Goal: Task Accomplishment & Management: Complete application form

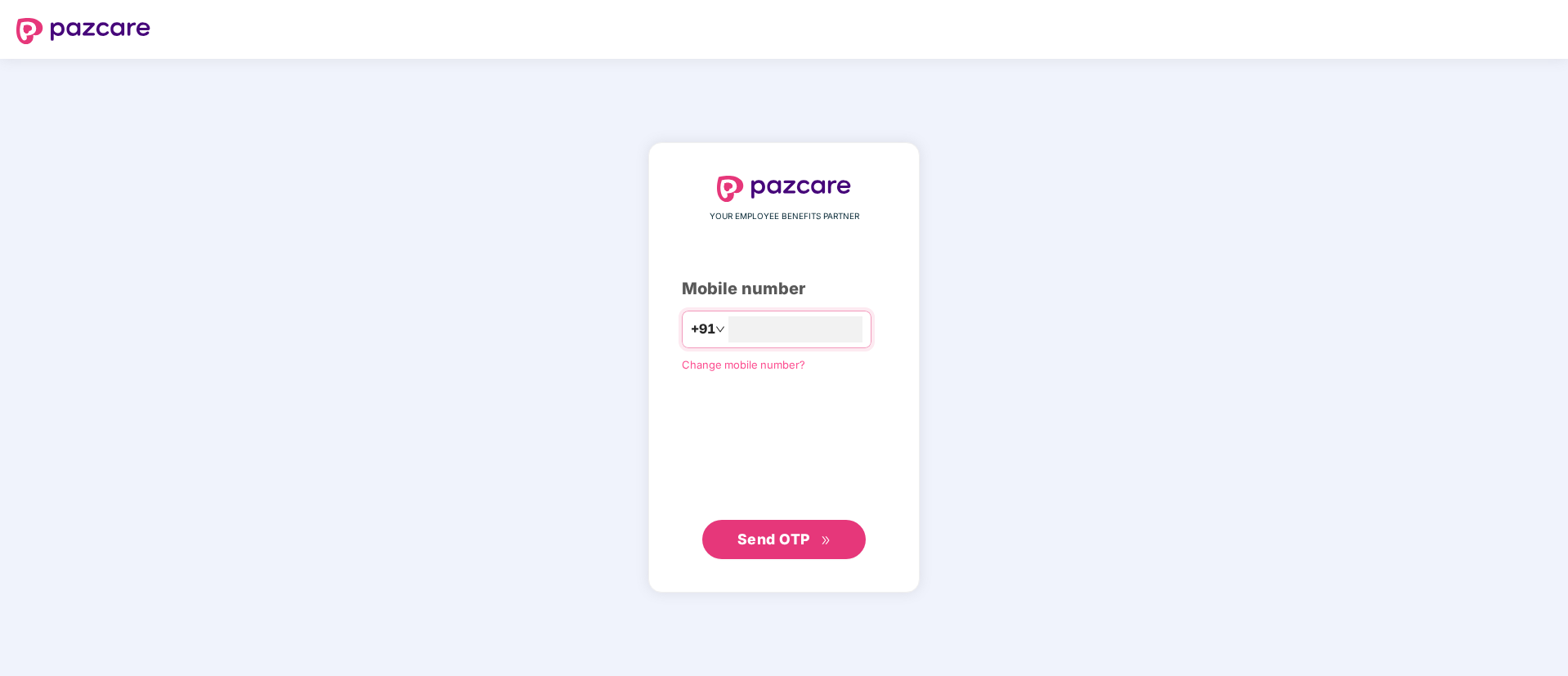
type input "**********"
click at [792, 538] on span "Send OTP" at bounding box center [773, 539] width 73 height 17
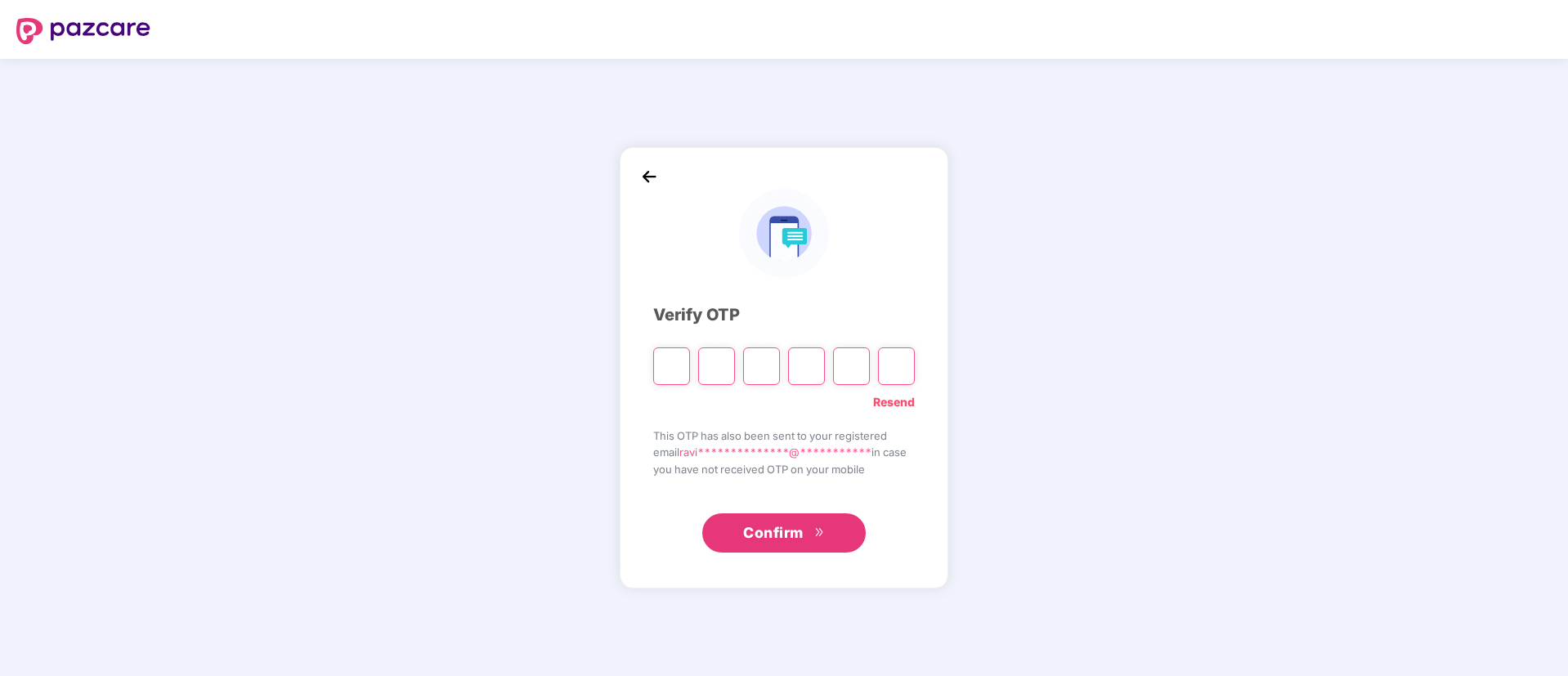
paste input "*"
type input "*"
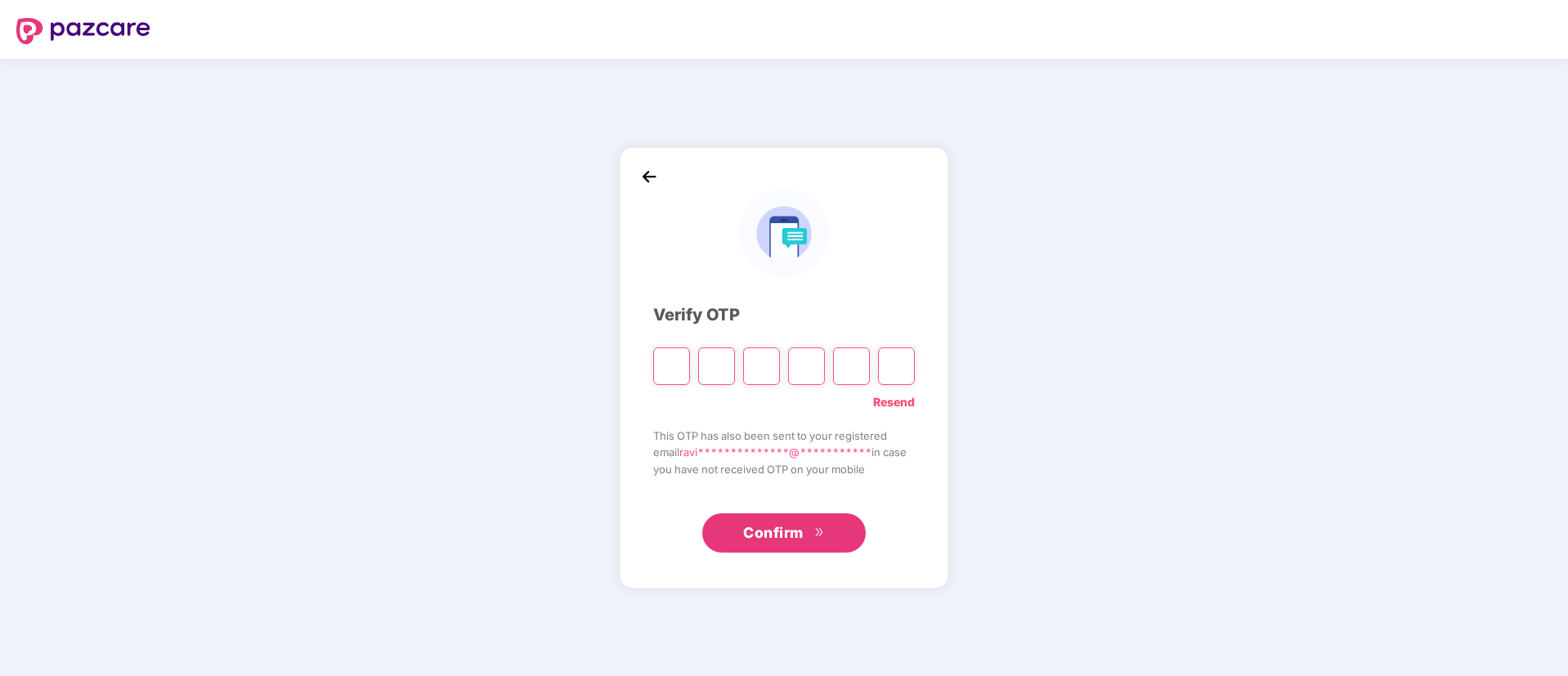
type input "*"
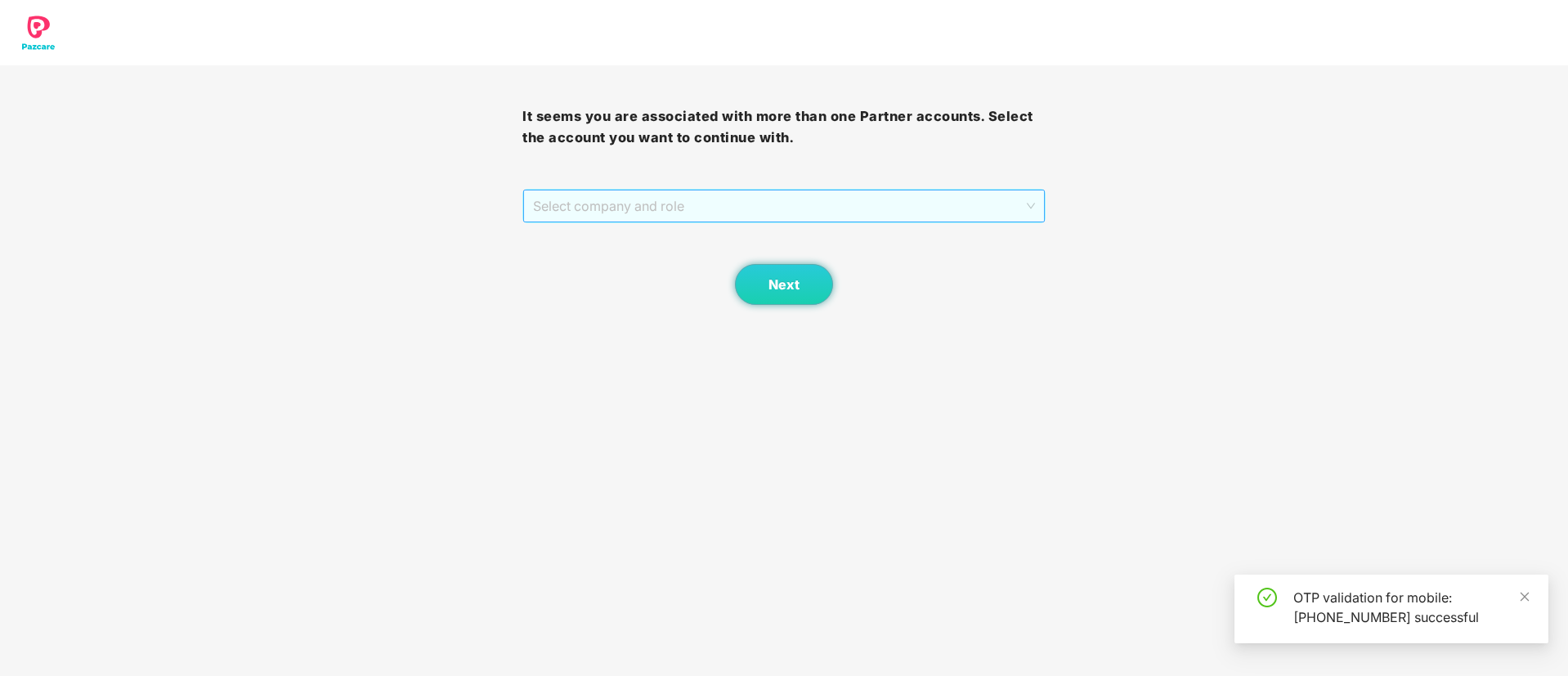
click at [910, 201] on span "Select company and role" at bounding box center [783, 206] width 501 height 31
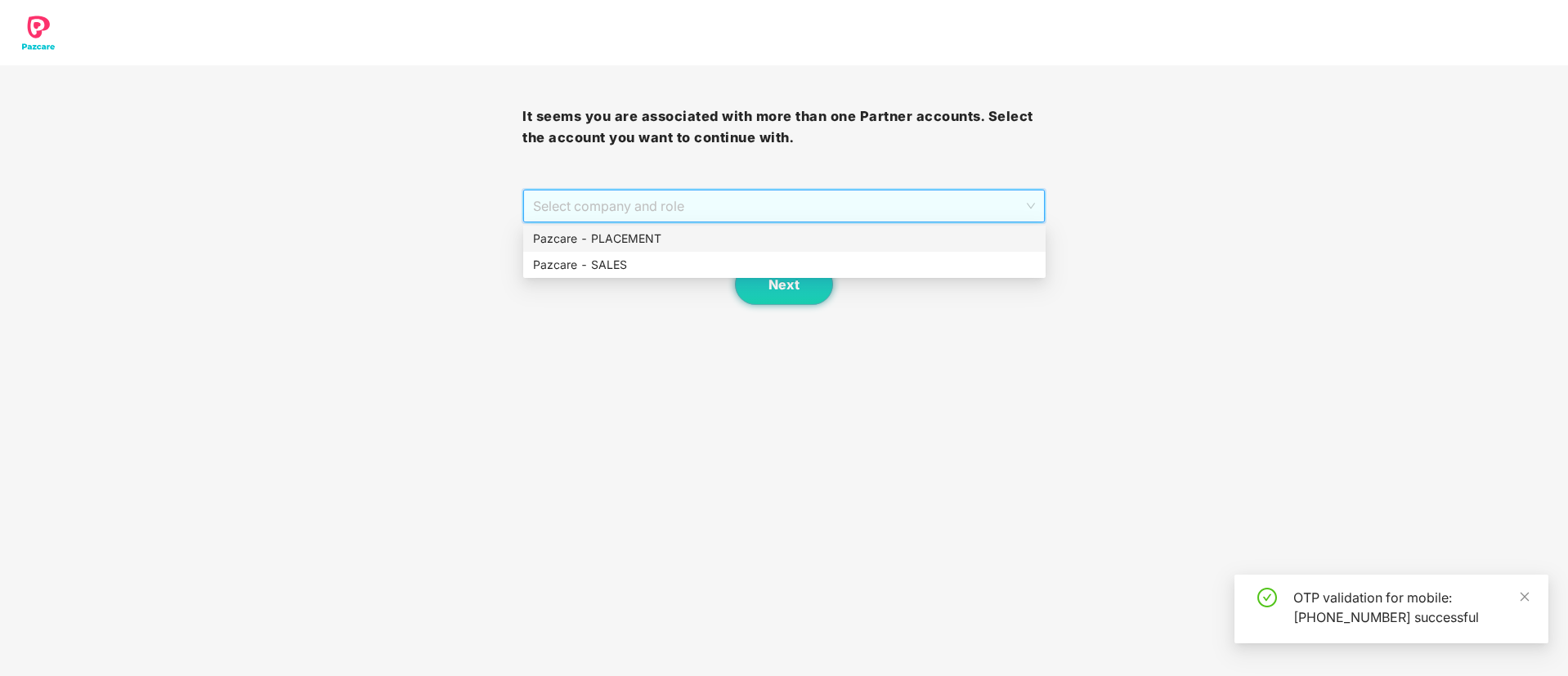
click at [810, 237] on div "Pazcare - PLACEMENT" at bounding box center [784, 239] width 503 height 18
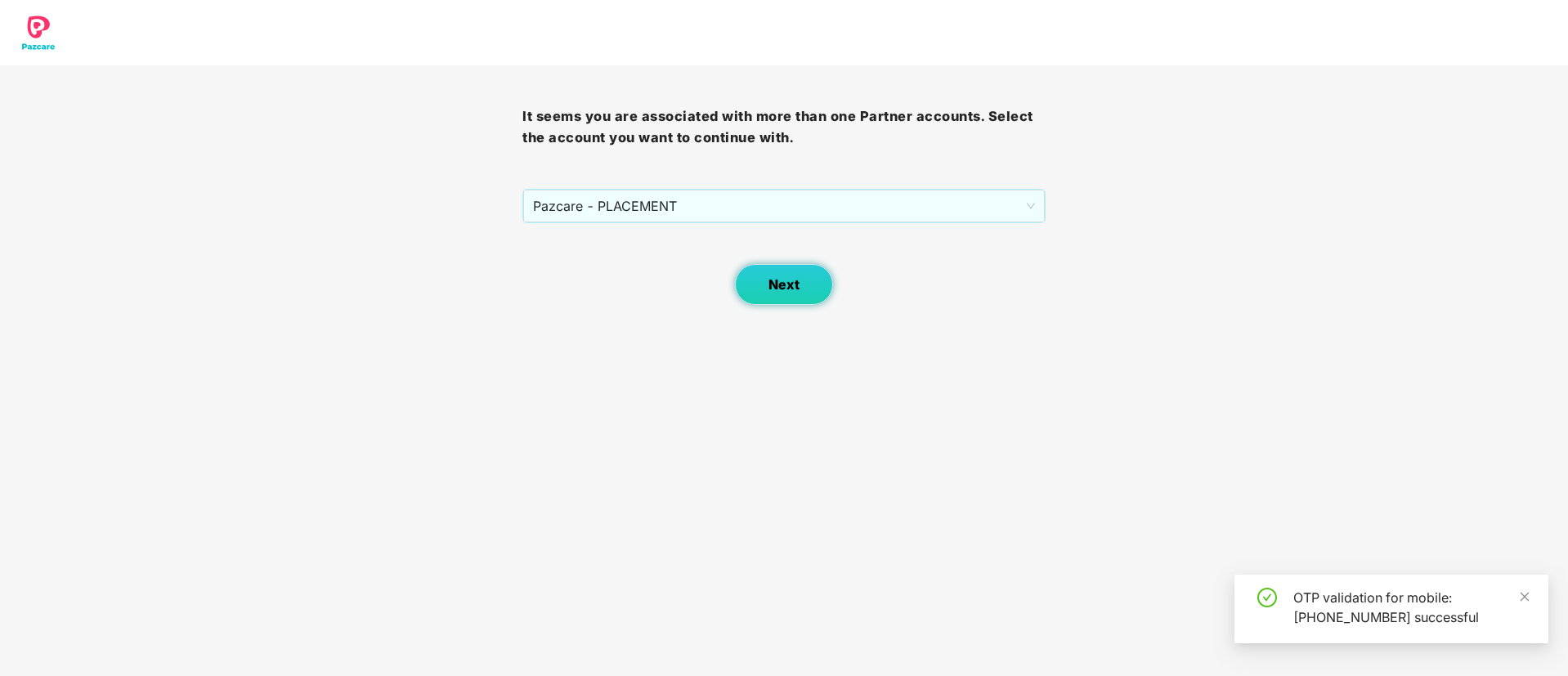
drag, startPoint x: 810, startPoint y: 237, endPoint x: 801, endPoint y: 286, distance: 49.8
click at [801, 286] on div "Next" at bounding box center [784, 264] width 523 height 82
click at [801, 286] on button "Next" at bounding box center [784, 285] width 98 height 41
